Goal: Task Accomplishment & Management: Manage account settings

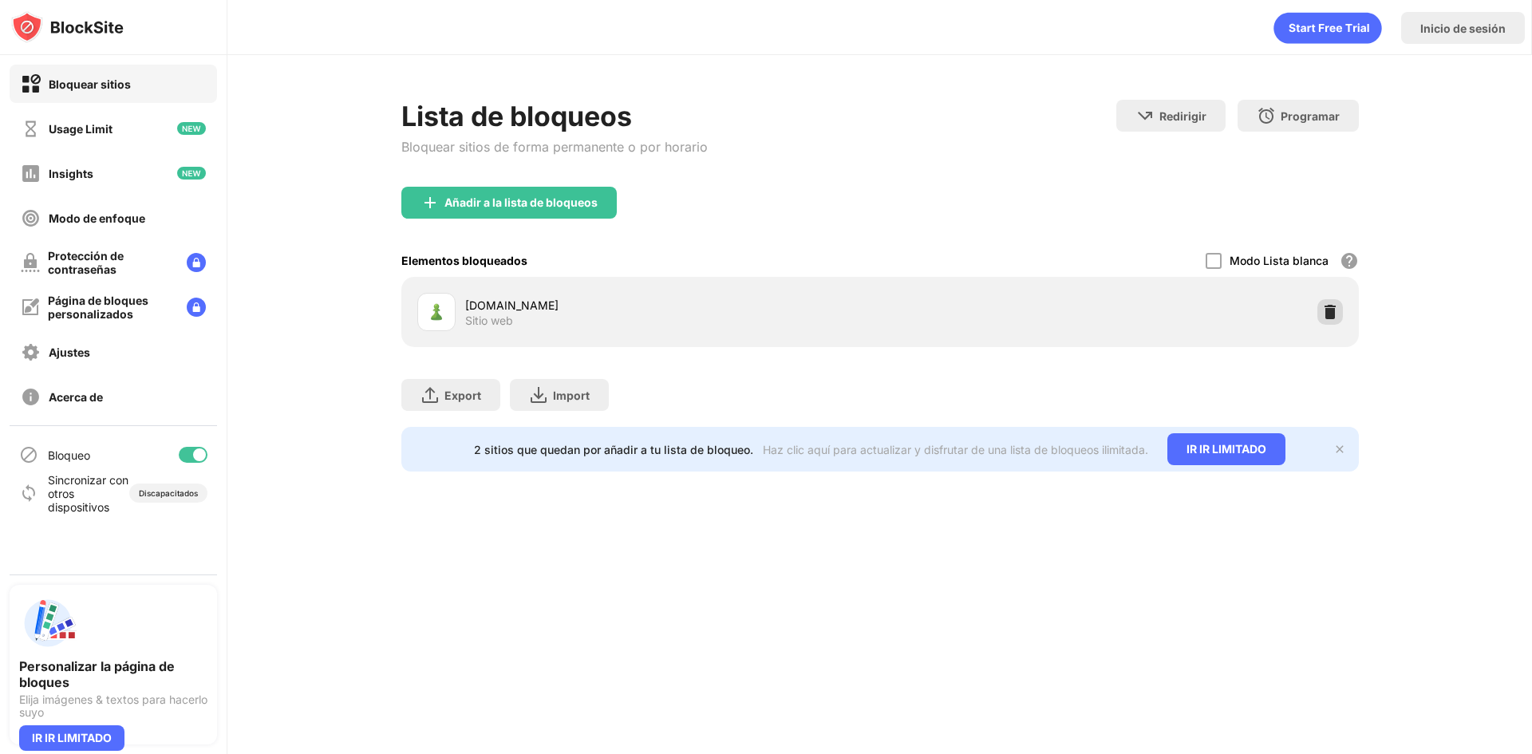
click at [1331, 310] on img at bounding box center [1330, 312] width 16 height 16
